Goal: Navigation & Orientation: Find specific page/section

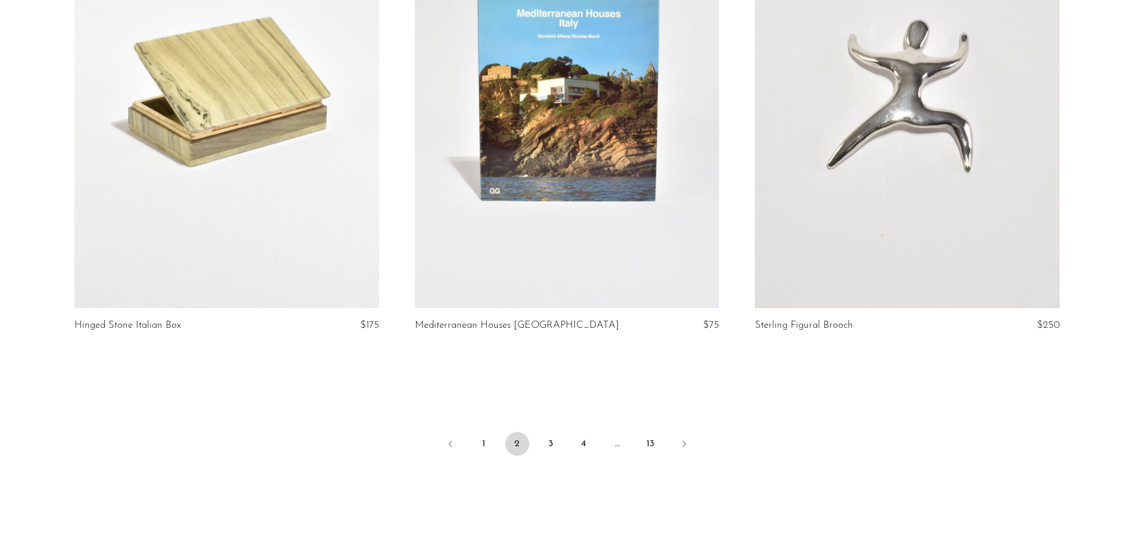
scroll to position [5592, 0]
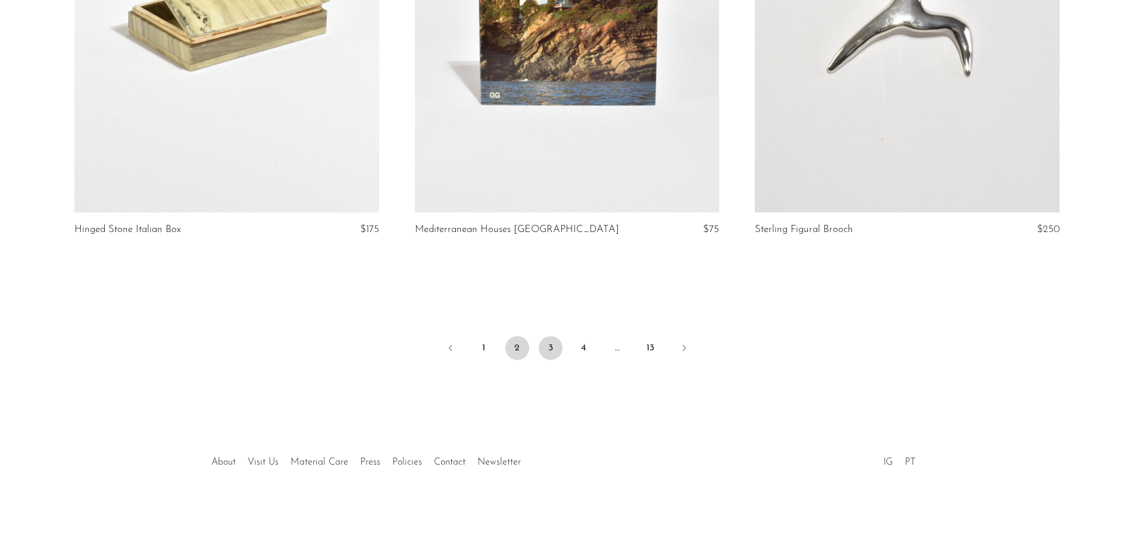
click at [559, 354] on link "3" at bounding box center [551, 348] width 24 height 24
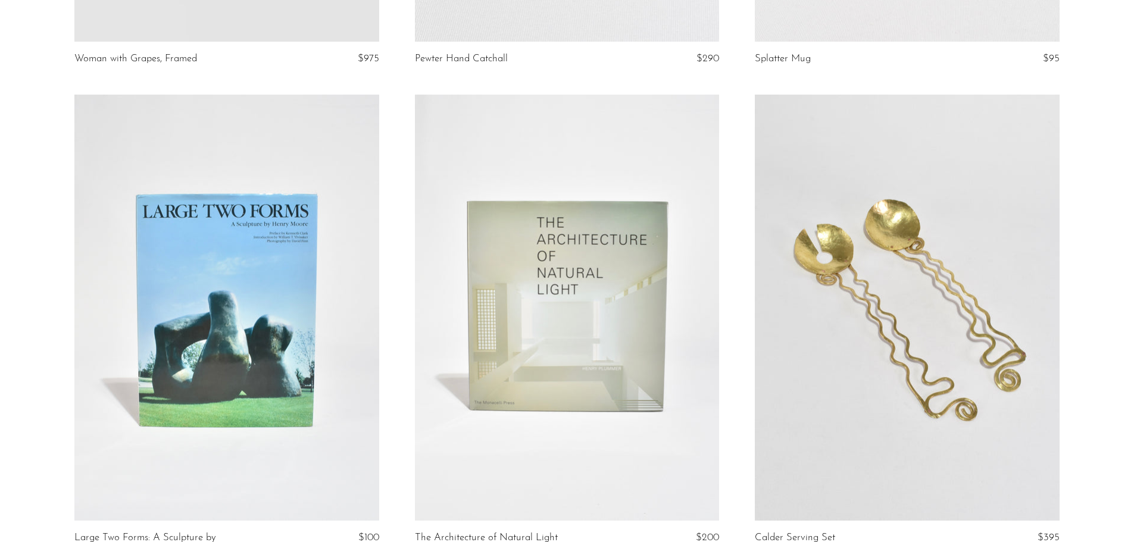
scroll to position [5537, 0]
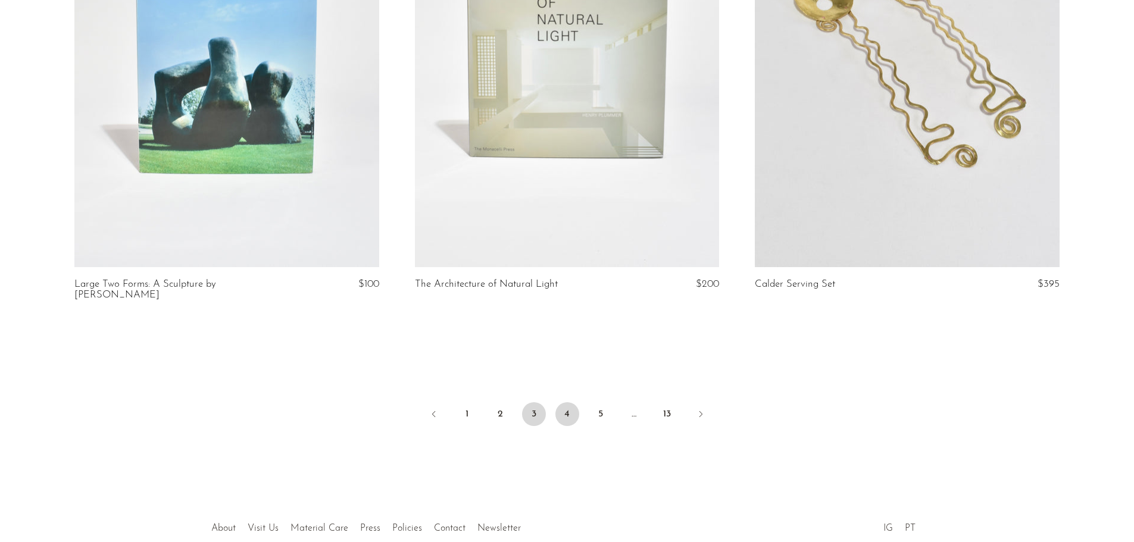
click at [566, 407] on link "4" at bounding box center [567, 414] width 24 height 24
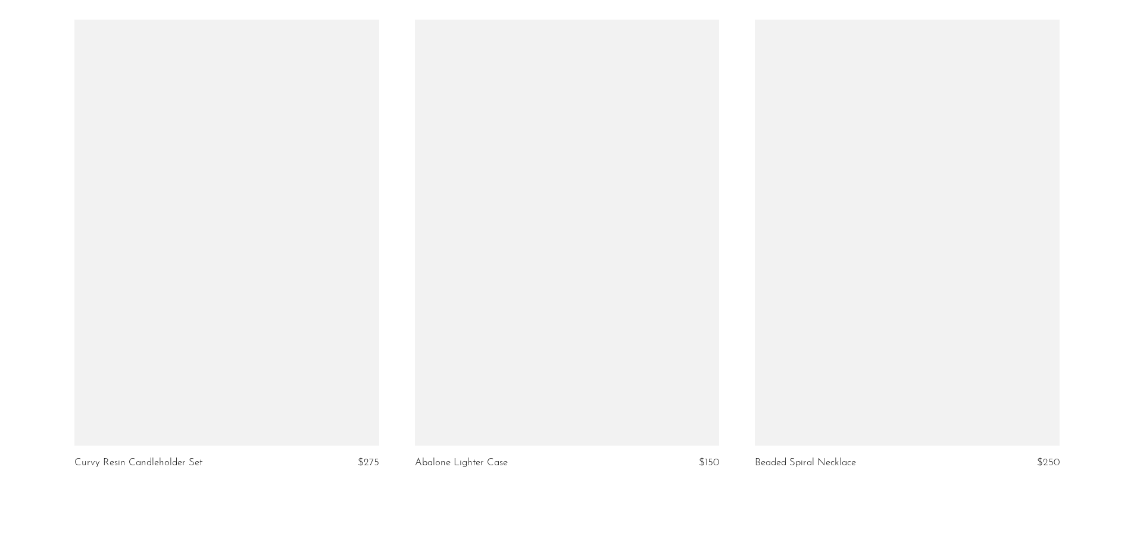
scroll to position [5537, 0]
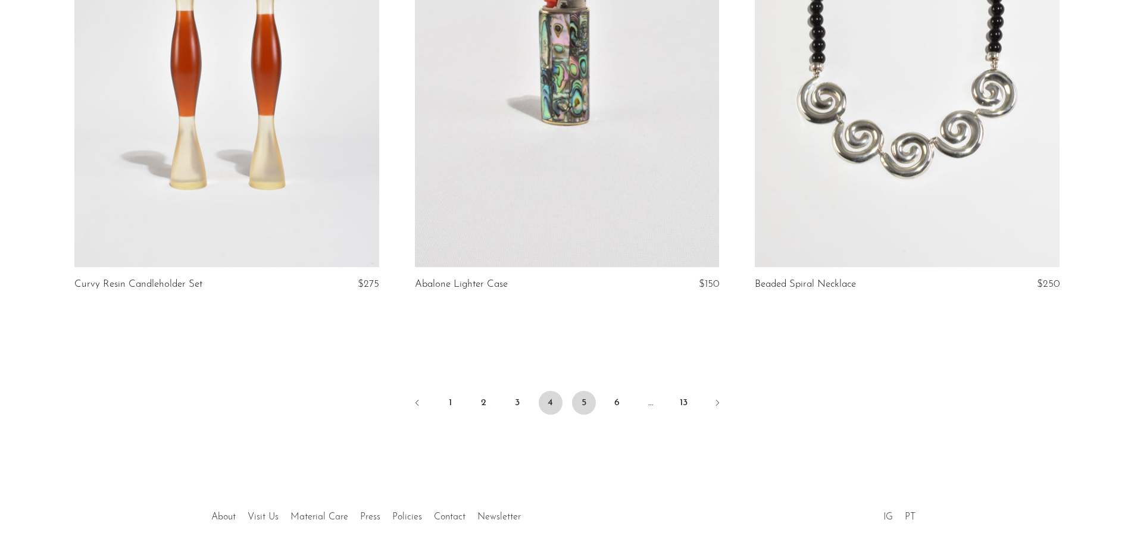
click at [582, 401] on link "5" at bounding box center [584, 403] width 24 height 24
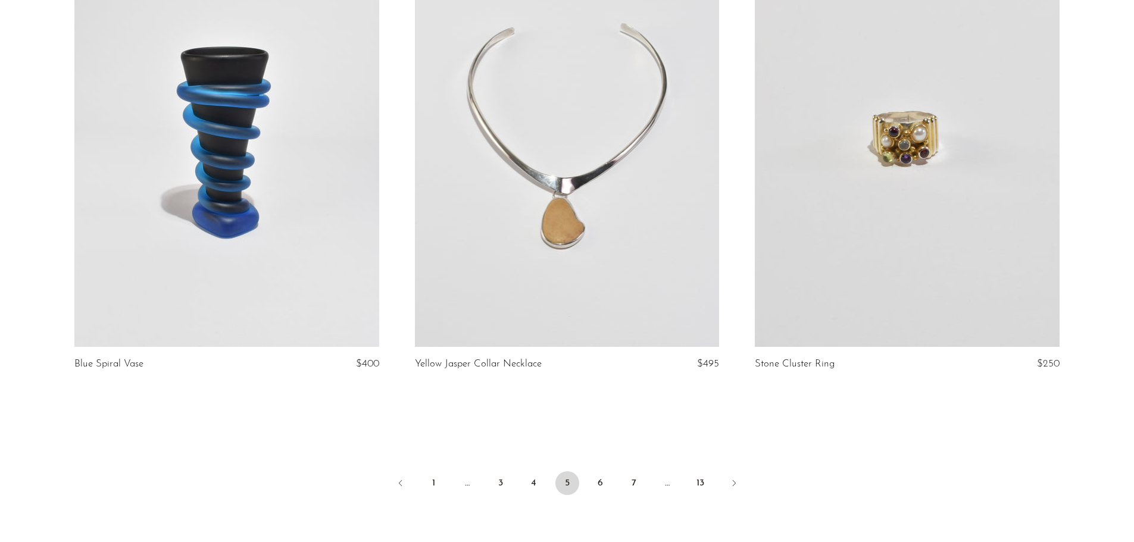
scroll to position [5592, 0]
